Goal: Check status: Check status

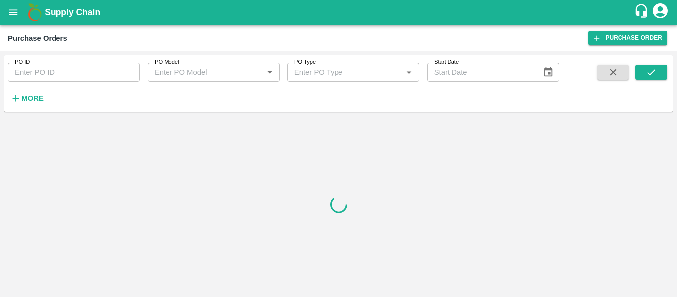
click at [35, 106] on button "More" at bounding box center [27, 98] width 38 height 17
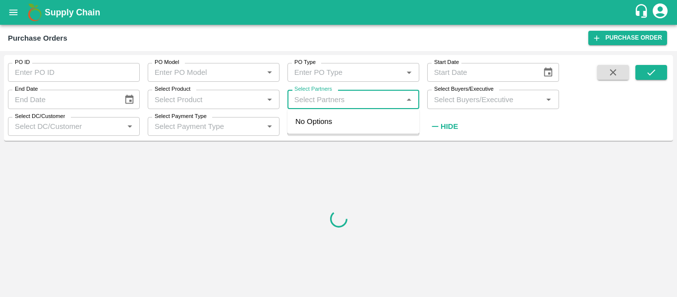
click at [318, 99] on input "Select Partners" at bounding box center [344, 99] width 109 height 13
paste input "7d819617b6a64ffb91a013225540fed5"
type input "7d819617b6a64ffb91a013225540fed5"
drag, startPoint x: 400, startPoint y: 98, endPoint x: 249, endPoint y: 103, distance: 151.2
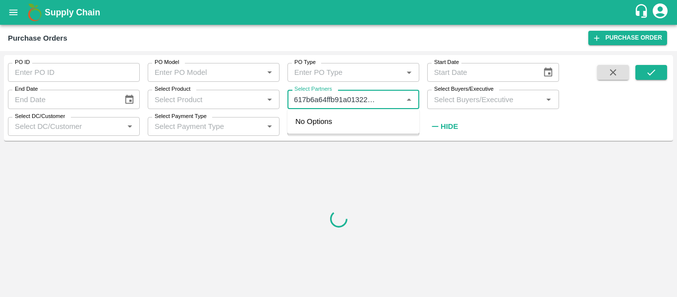
click at [238, 112] on div "PO ID PO ID PO Model PO Model   * PO Type PO Type   * Start Date Start Date End…" at bounding box center [279, 95] width 559 height 81
click at [398, 99] on div "Select Partners   *" at bounding box center [353, 99] width 132 height 19
drag, startPoint x: 398, startPoint y: 98, endPoint x: 286, endPoint y: 100, distance: 111.5
click at [286, 100] on div "Select Partners Select Partners   *" at bounding box center [349, 95] width 140 height 27
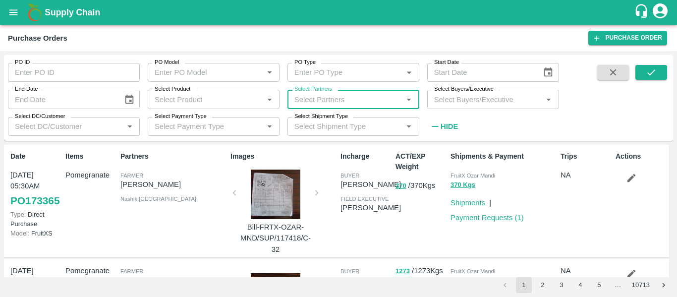
click at [307, 99] on input "Select Partners" at bounding box center [344, 99] width 109 height 13
paste input "9822562430"
type input "9822562430"
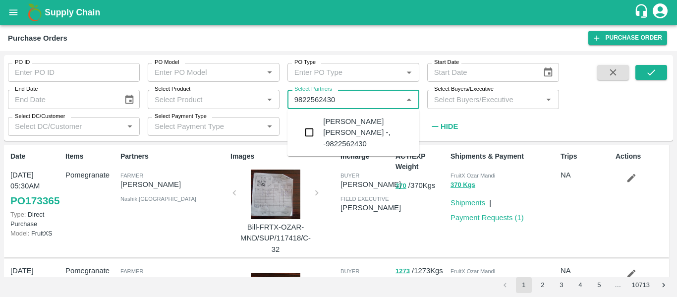
click at [332, 129] on div "[PERSON_NAME] [PERSON_NAME] -, -9822562430" at bounding box center [367, 132] width 88 height 33
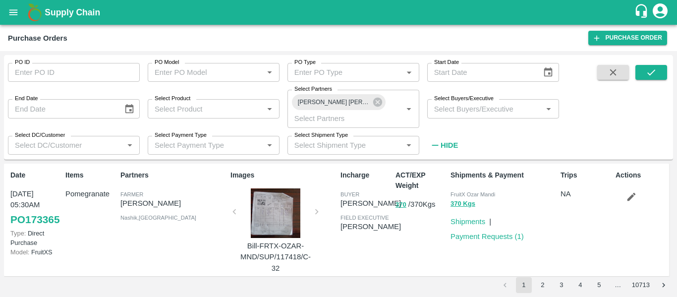
click at [667, 75] on div "PO ID PO ID PO Model PO Model   * PO Type PO Type   * Start Date Start Date End…" at bounding box center [338, 107] width 669 height 97
click at [660, 75] on button "submit" at bounding box center [651, 72] width 32 height 15
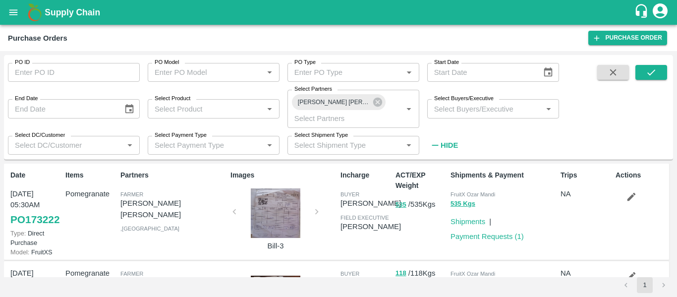
click at [486, 242] on div "Shipments & Payment FruitX [PERSON_NAME] 535 Kgs Shipments | Payment Requests (…" at bounding box center [501, 211] width 110 height 91
click at [486, 238] on link "Payment Requests ( 1 )" at bounding box center [486, 236] width 73 height 8
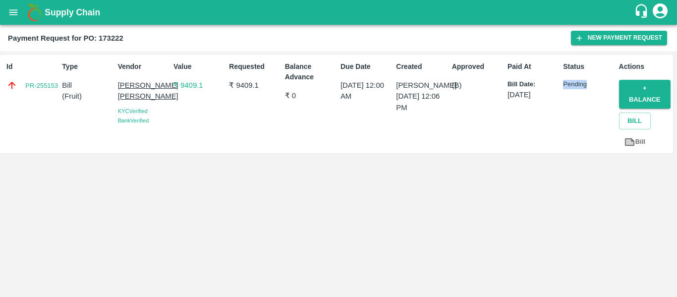
drag, startPoint x: 563, startPoint y: 83, endPoint x: 585, endPoint y: 83, distance: 22.3
click at [585, 83] on p "Pending" at bounding box center [589, 84] width 52 height 9
drag, startPoint x: 397, startPoint y: 86, endPoint x: 420, endPoint y: 101, distance: 26.9
click at [420, 91] on p "[PERSON_NAME]" at bounding box center [422, 85] width 52 height 11
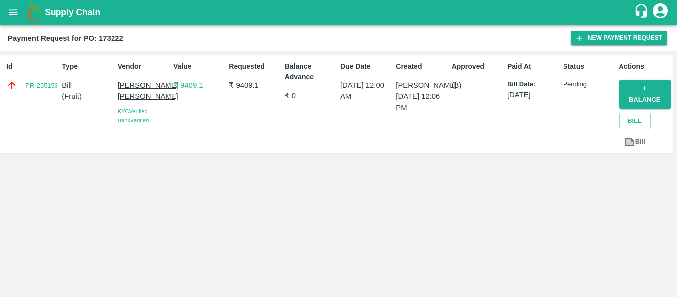
click at [420, 91] on p "[PERSON_NAME]" at bounding box center [422, 85] width 52 height 11
drag, startPoint x: 564, startPoint y: 82, endPoint x: 586, endPoint y: 82, distance: 21.8
click at [586, 82] on p "Pending" at bounding box center [589, 84] width 52 height 9
click at [593, 80] on p "Pending" at bounding box center [589, 84] width 52 height 9
drag, startPoint x: 455, startPoint y: 84, endPoint x: 465, endPoint y: 86, distance: 10.6
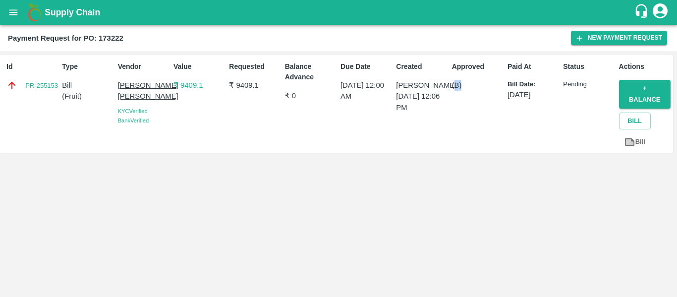
click at [465, 86] on p "(B)" at bounding box center [478, 85] width 52 height 11
drag, startPoint x: 421, startPoint y: 123, endPoint x: 394, endPoint y: 80, distance: 50.3
click at [394, 80] on div "Created Samadhan Ghule 02 Sep 2025, 12:06 PM" at bounding box center [419, 103] width 55 height 93
